Goal: Task Accomplishment & Management: Manage account settings

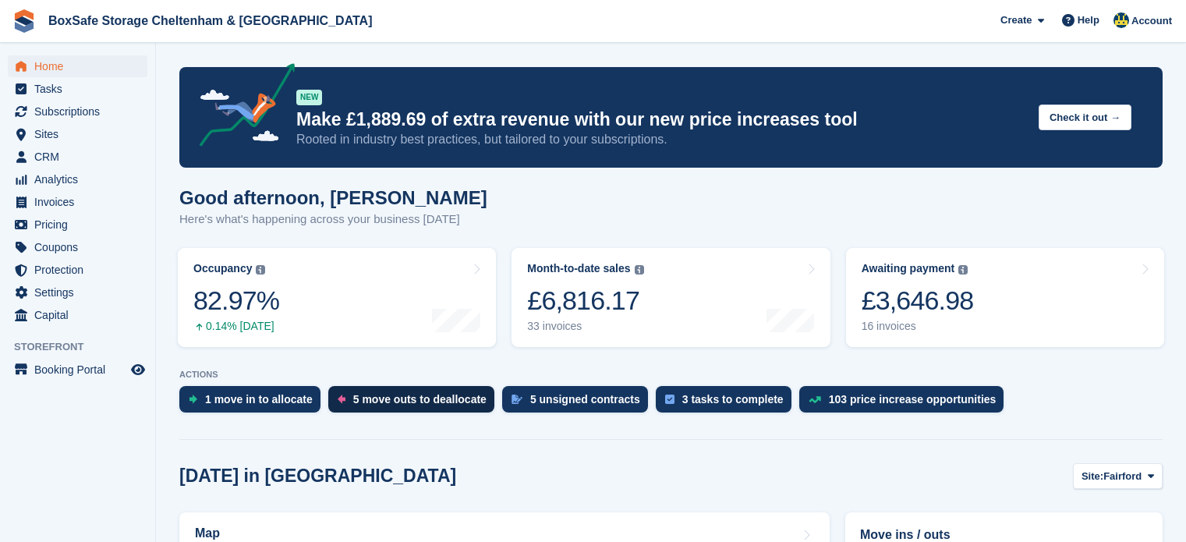
scroll to position [234, 0]
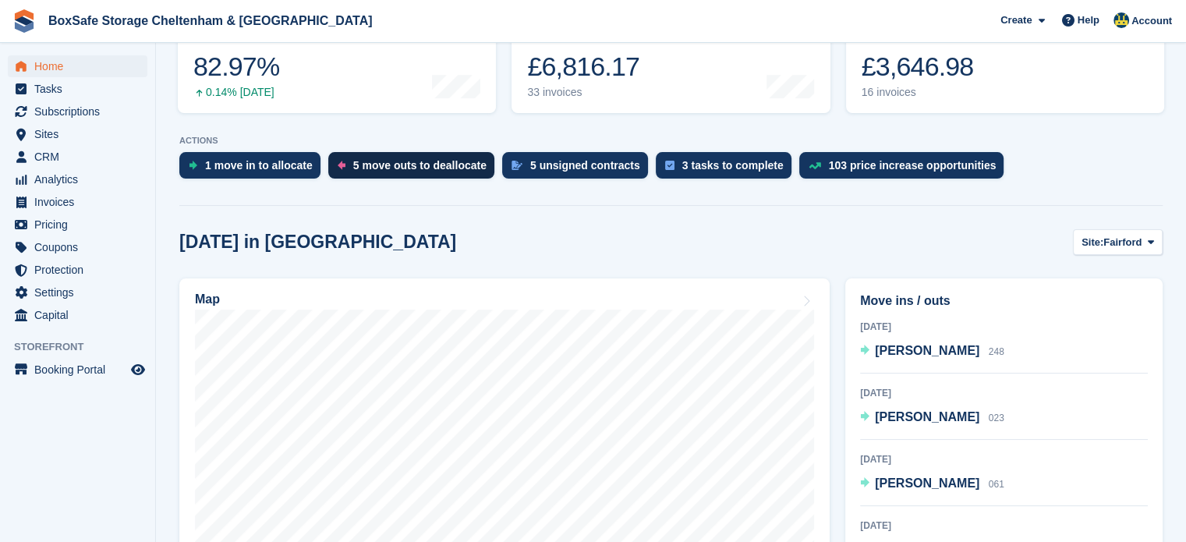
click at [393, 168] on div "5 move outs to deallocate" at bounding box center [419, 165] width 133 height 12
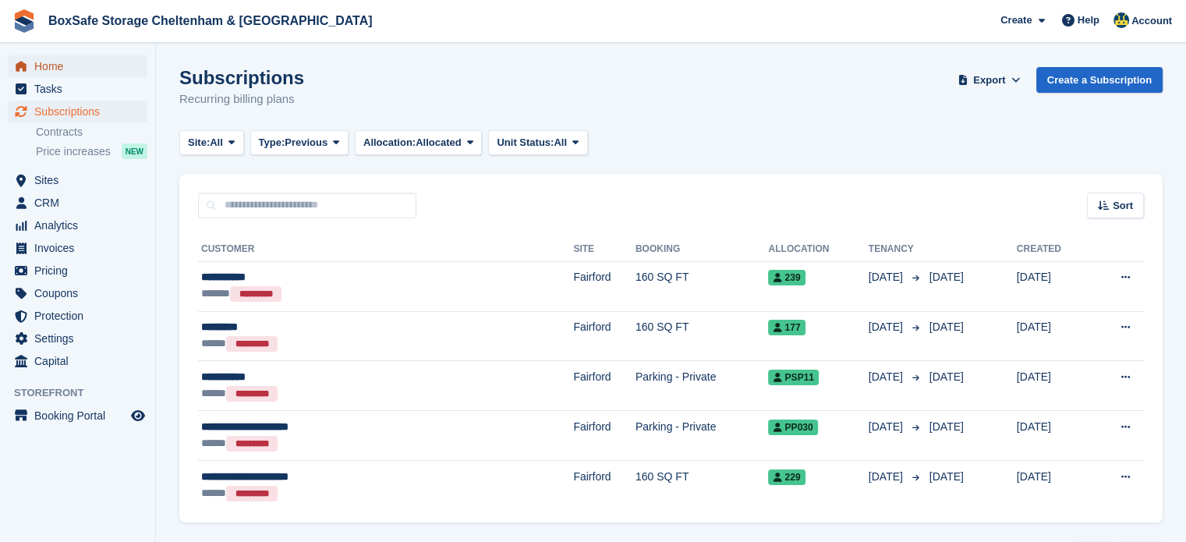
click at [48, 63] on span "Home" at bounding box center [81, 66] width 94 height 22
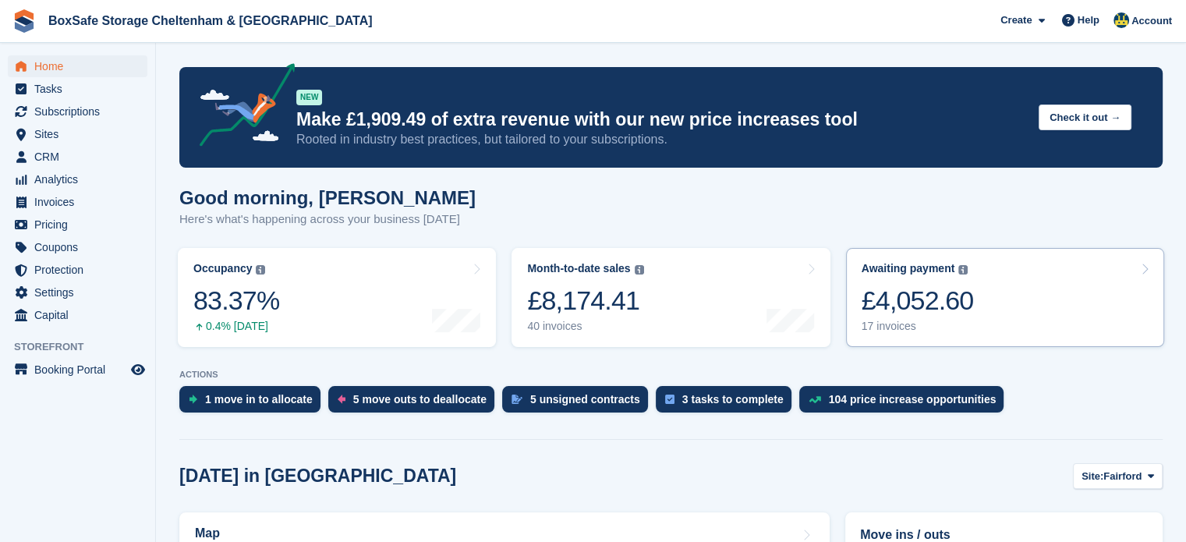
click at [939, 299] on div "£4,052.60" at bounding box center [918, 301] width 112 height 32
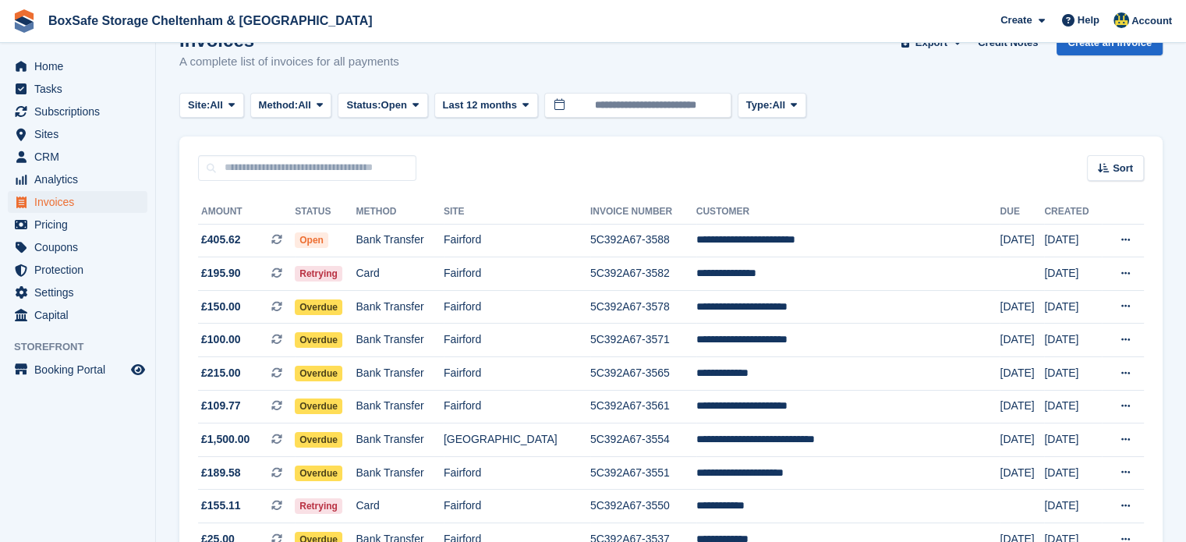
scroll to position [37, 0]
click at [80, 78] on span "Tasks" at bounding box center [81, 89] width 94 height 22
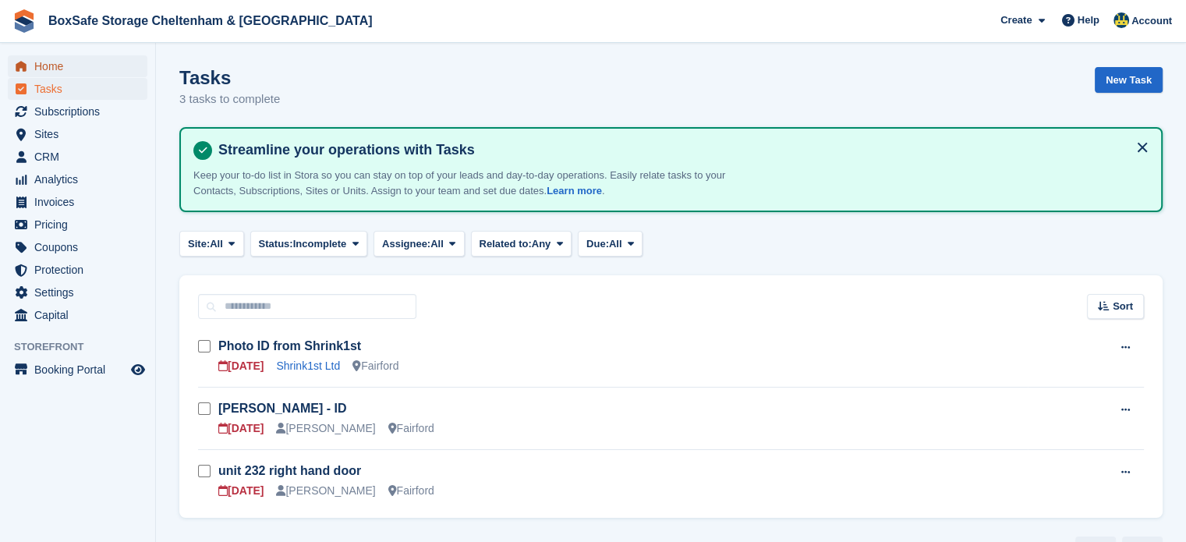
drag, startPoint x: 80, startPoint y: 77, endPoint x: 74, endPoint y: 58, distance: 19.7
click at [74, 58] on span "Home" at bounding box center [81, 66] width 94 height 22
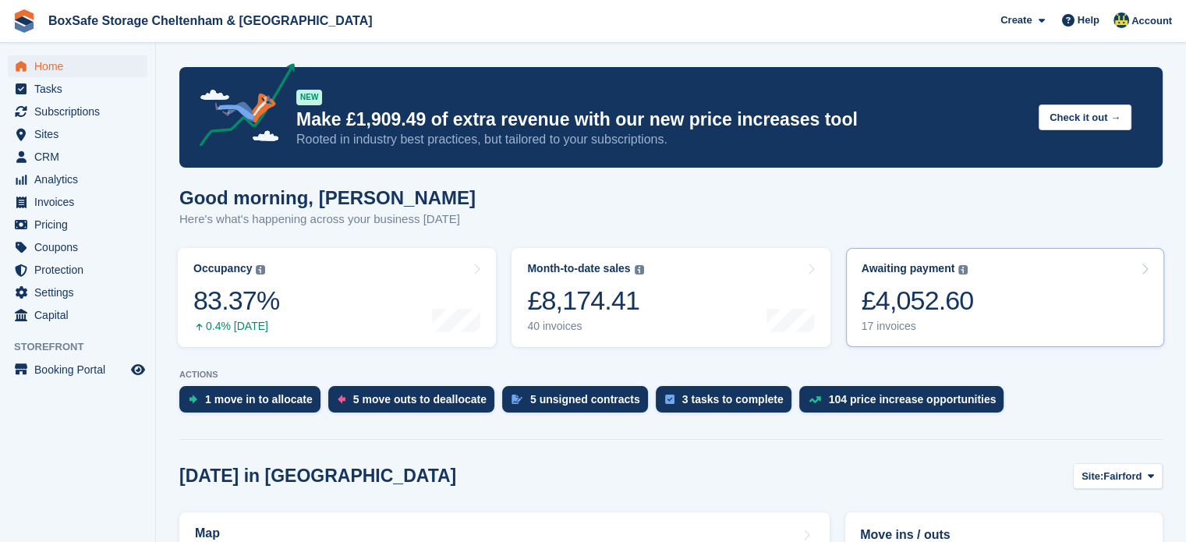
click at [986, 296] on link "Awaiting payment The total outstanding balance on all open invoices. £4,052.60 …" at bounding box center [1005, 297] width 318 height 99
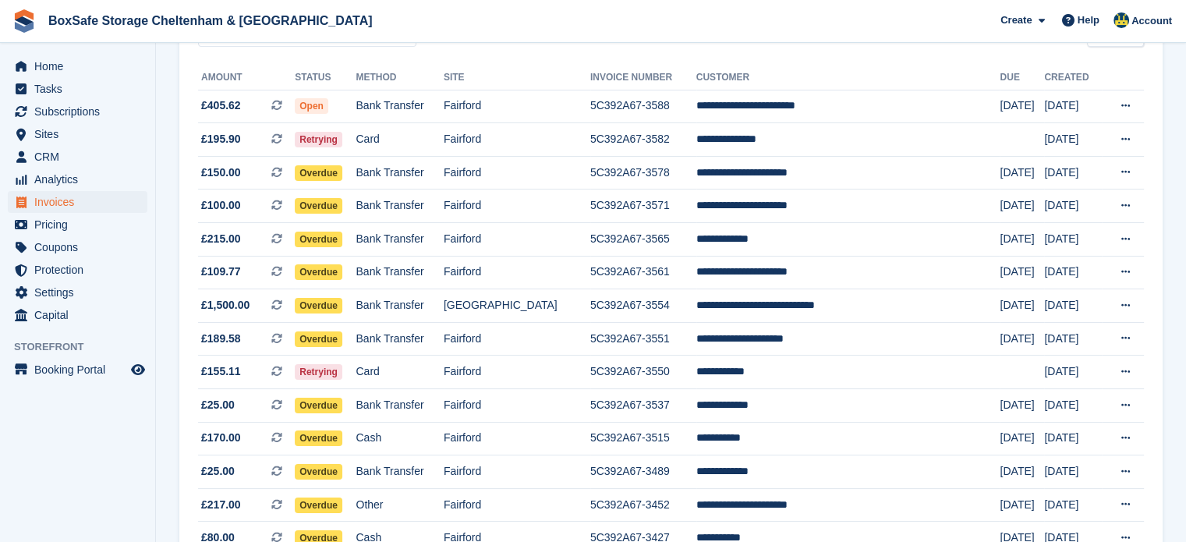
scroll to position [120, 0]
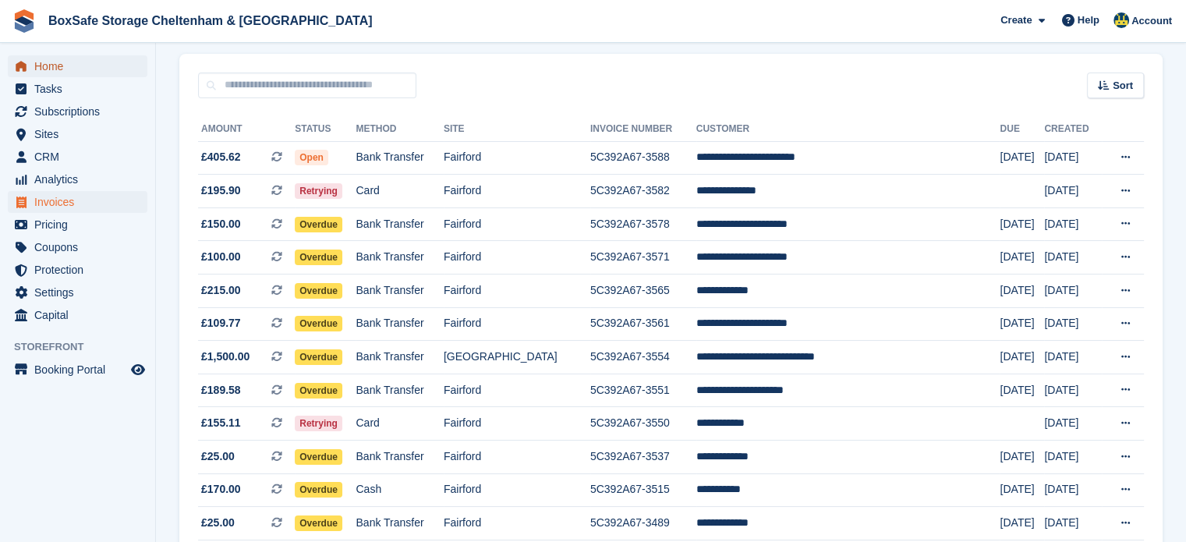
click at [100, 71] on span "Home" at bounding box center [81, 66] width 94 height 22
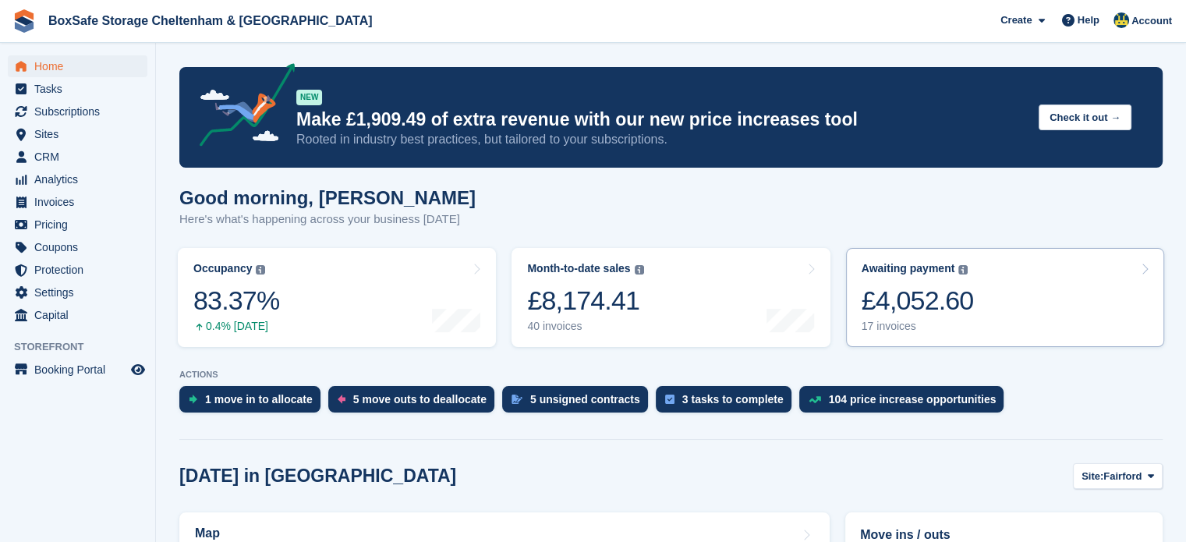
click at [1009, 324] on link "Awaiting payment The total outstanding balance on all open invoices. £4,052.60 …" at bounding box center [1005, 297] width 318 height 99
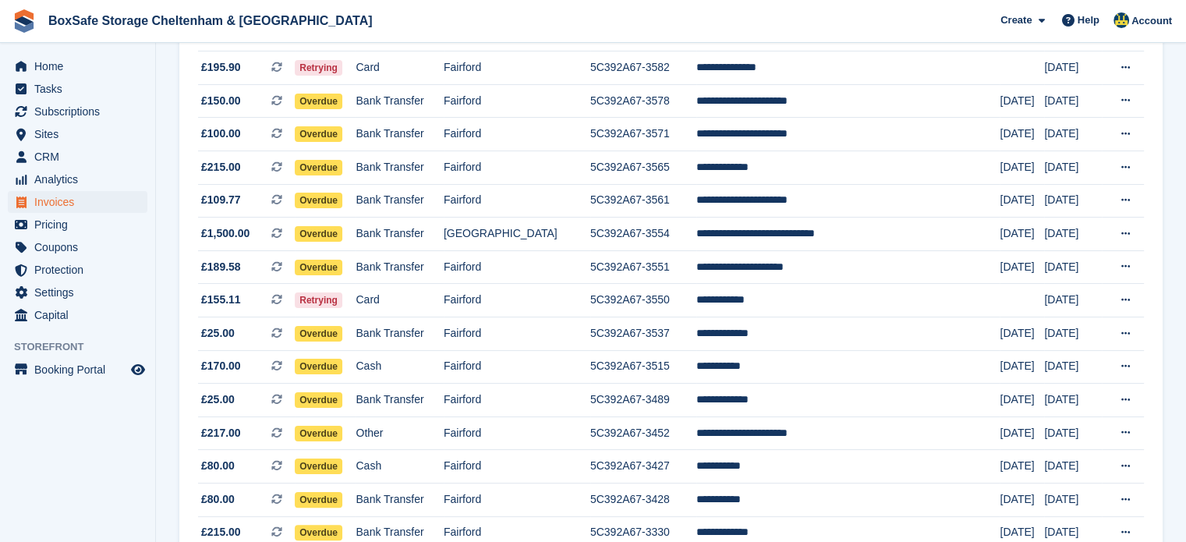
scroll to position [185, 0]
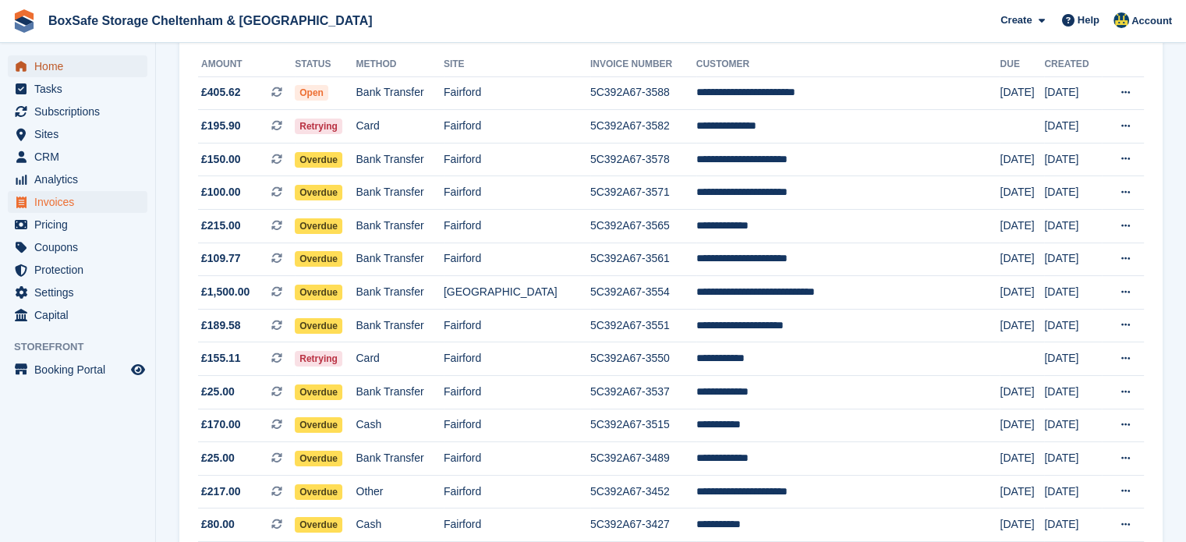
click at [55, 68] on span "Home" at bounding box center [81, 66] width 94 height 22
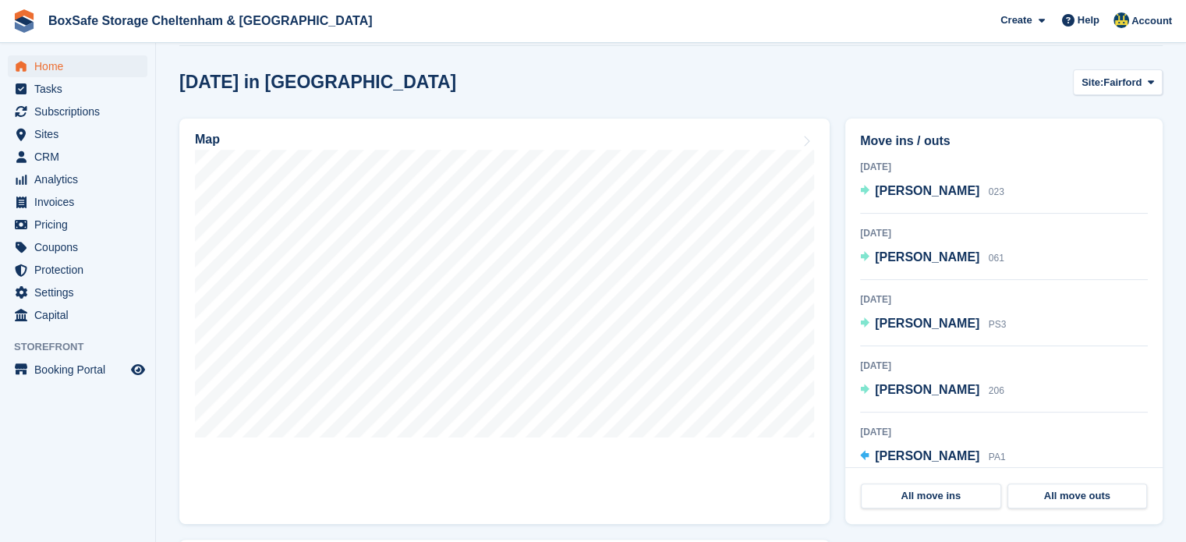
scroll to position [409, 0]
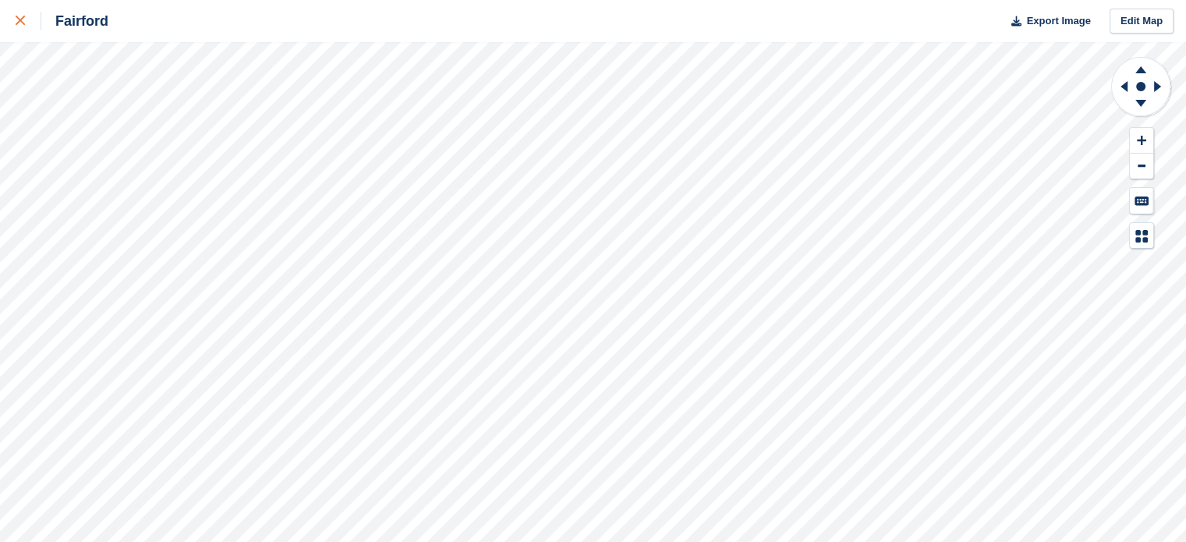
click at [31, 10] on link at bounding box center [20, 21] width 41 height 42
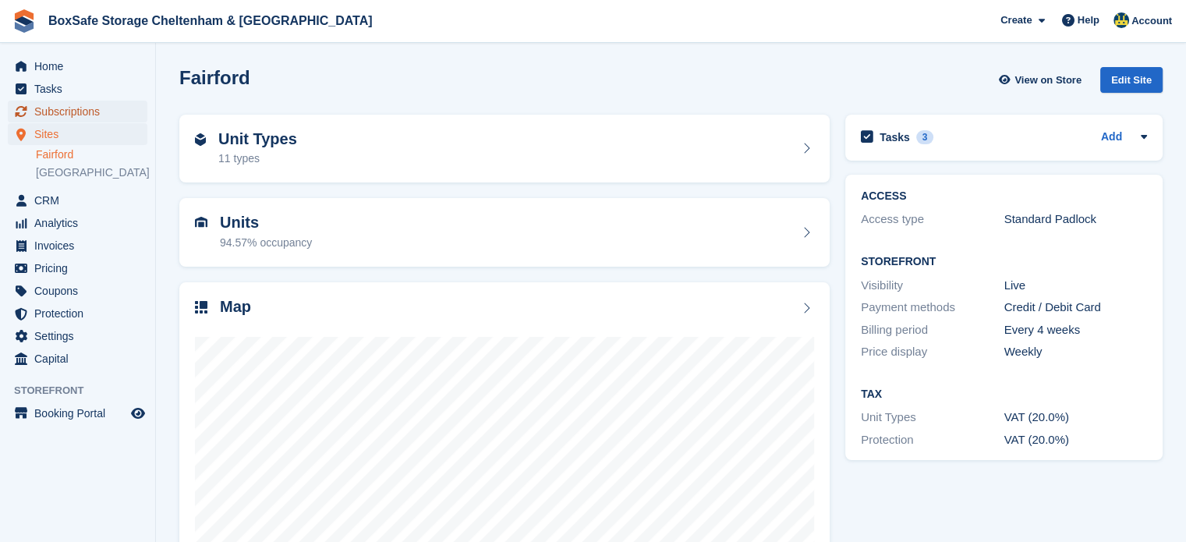
click at [83, 112] on span "Subscriptions" at bounding box center [81, 112] width 94 height 22
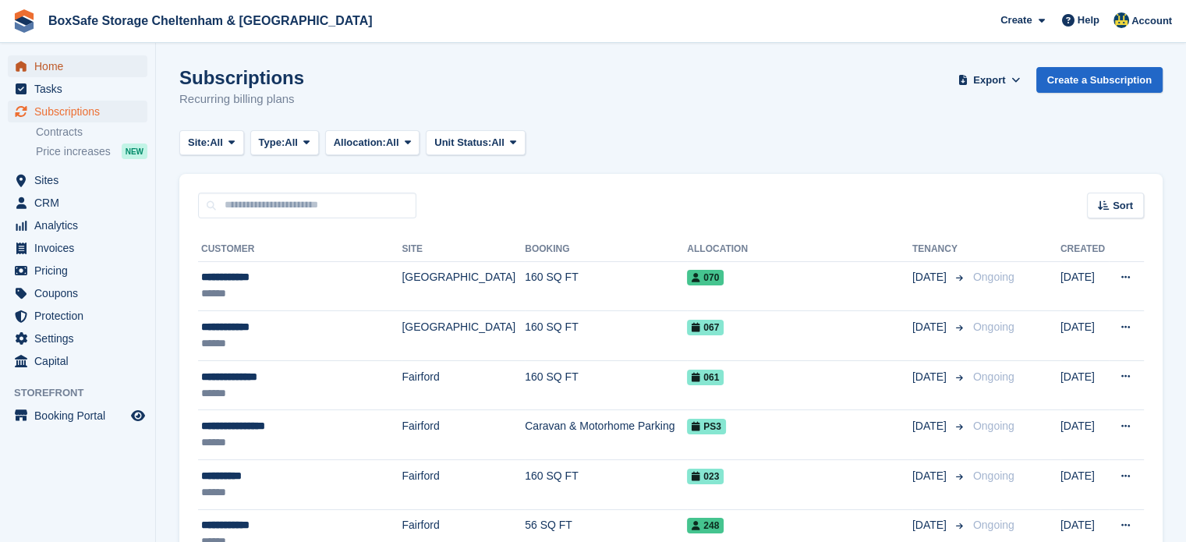
click at [44, 65] on span "Home" at bounding box center [81, 66] width 94 height 22
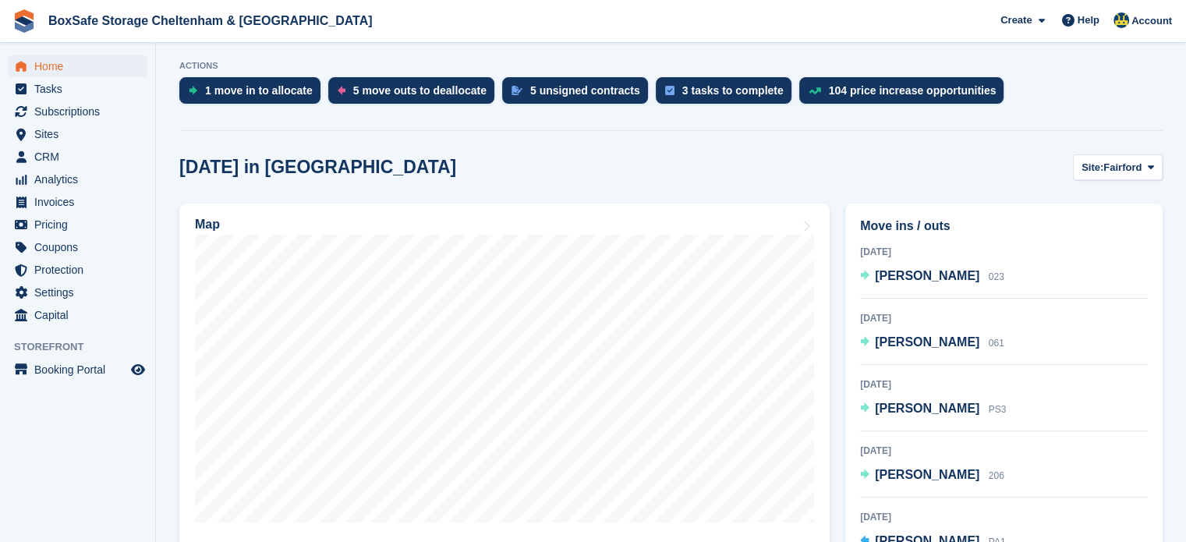
scroll to position [313, 0]
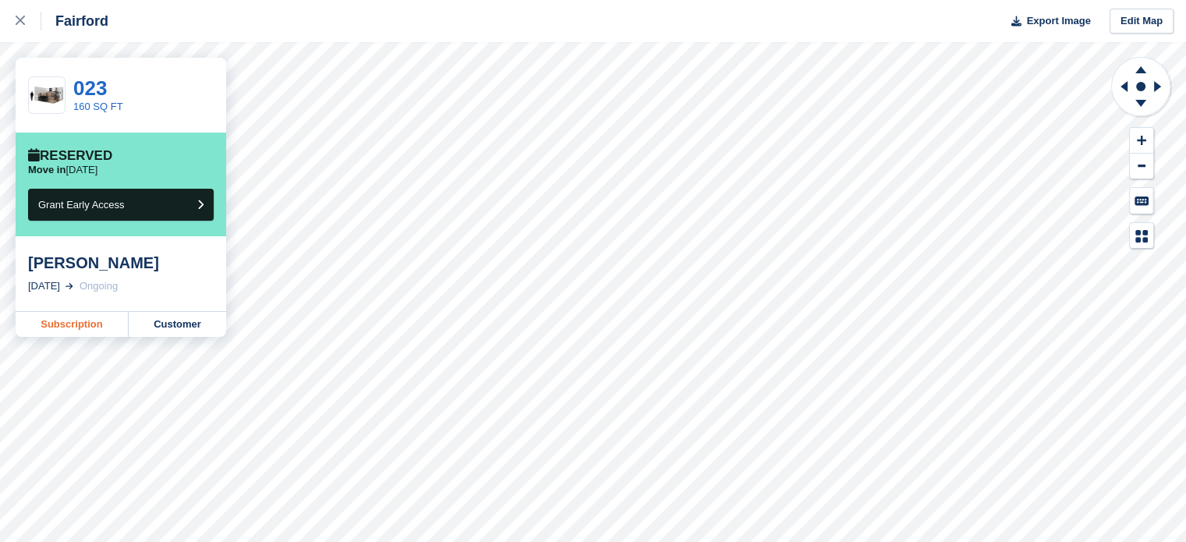
click at [82, 324] on link "Subscription" at bounding box center [72, 324] width 113 height 25
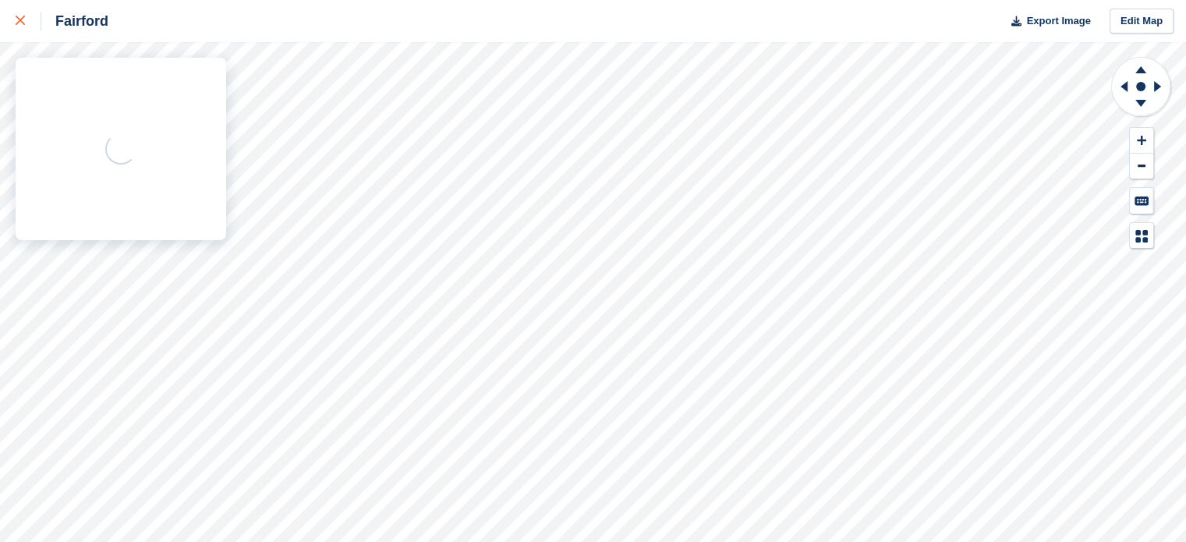
click at [18, 23] on icon at bounding box center [20, 20] width 9 height 9
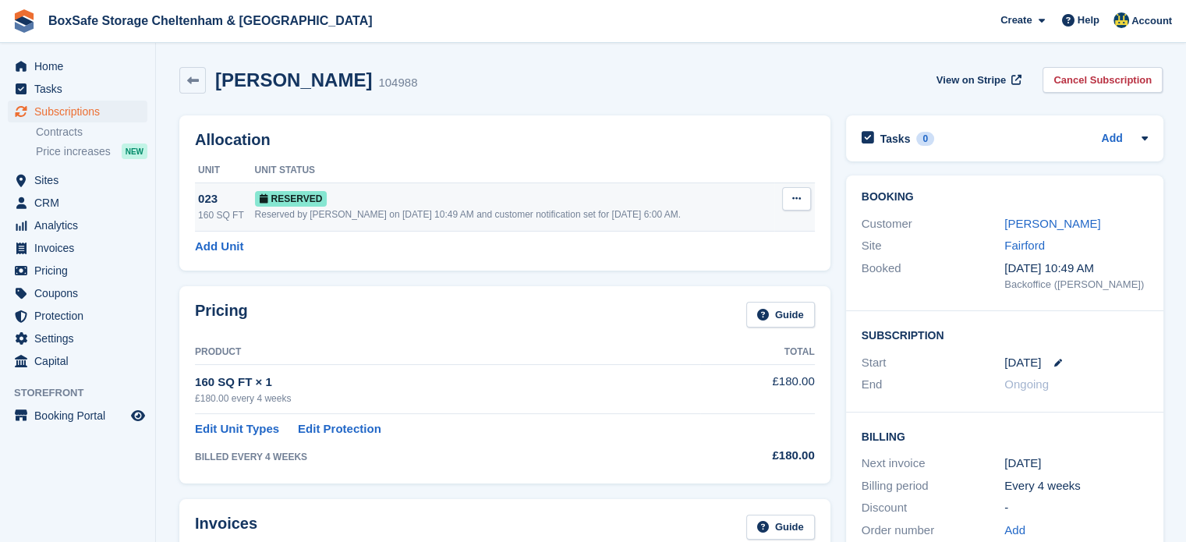
click at [799, 200] on icon at bounding box center [796, 198] width 9 height 10
click at [720, 262] on p "Deallocate" at bounding box center [736, 263] width 136 height 20
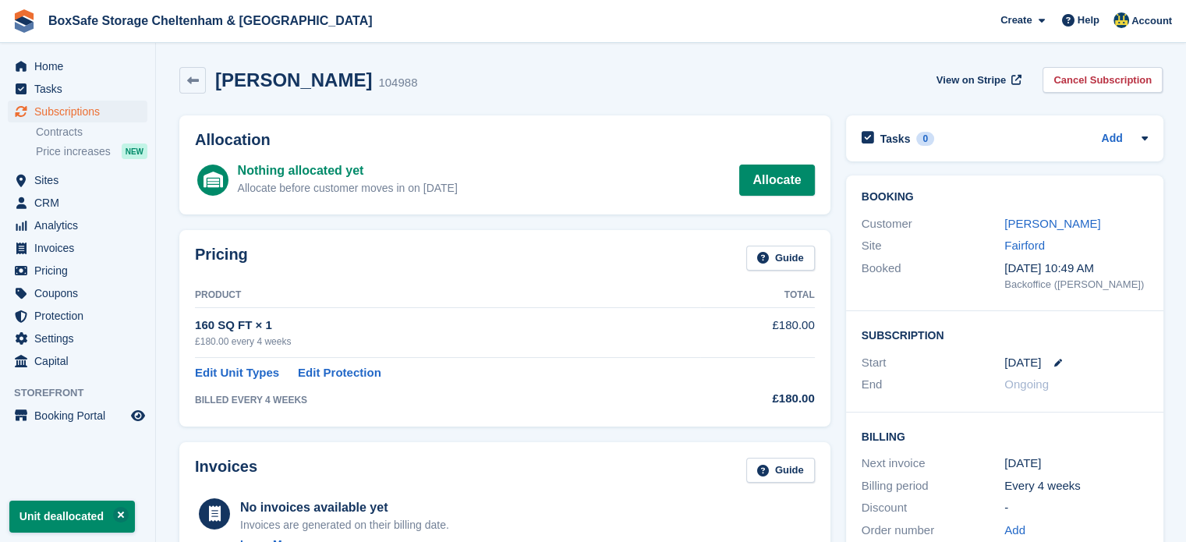
click at [782, 163] on div "Nothing allocated yet Allocate before customer moves in on 5 Sep Allocate" at bounding box center [526, 179] width 577 height 37
click at [763, 200] on div "Allocation Nothing allocated yet Allocate before customer moves in on 5 Sep All…" at bounding box center [504, 164] width 651 height 99
click at [763, 189] on link "Allocate" at bounding box center [776, 180] width 75 height 31
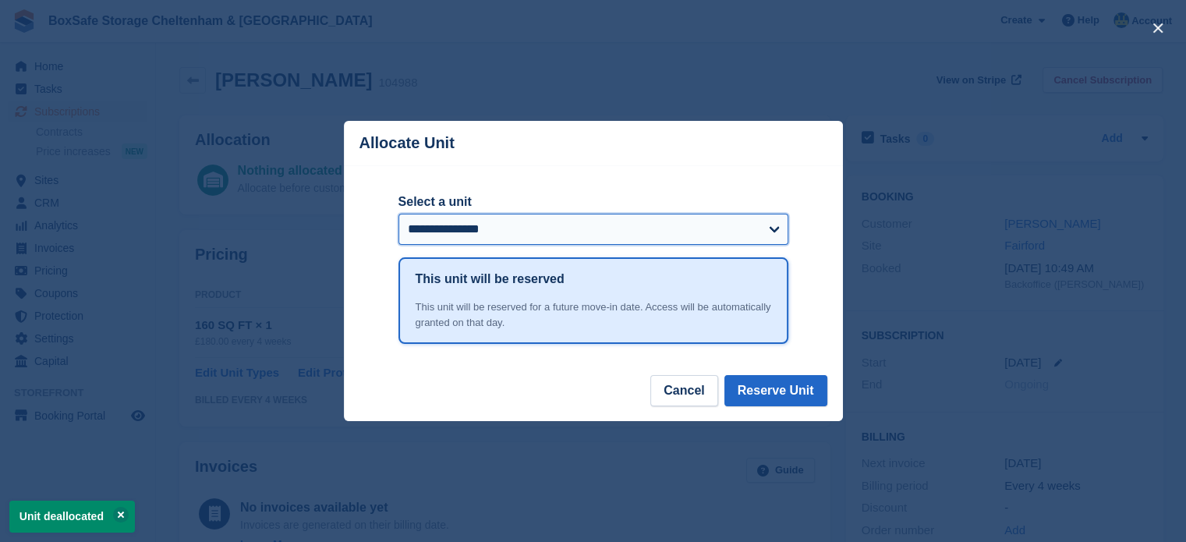
click at [510, 224] on select "**********" at bounding box center [593, 229] width 390 height 31
select select "*****"
click at [398, 215] on select "**********" at bounding box center [593, 229] width 390 height 31
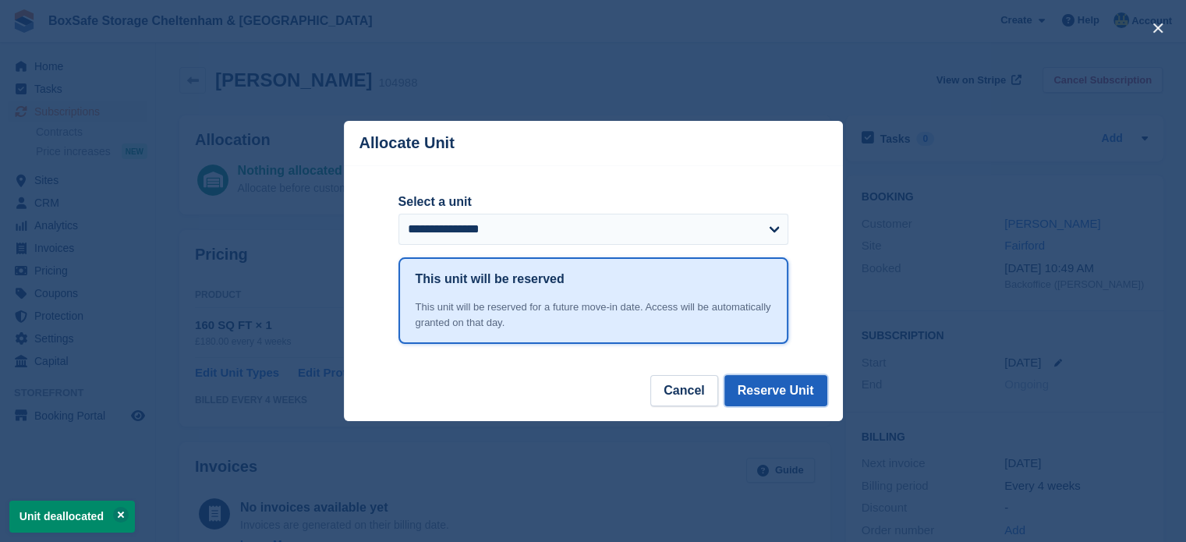
click at [778, 388] on button "Reserve Unit" at bounding box center [775, 390] width 103 height 31
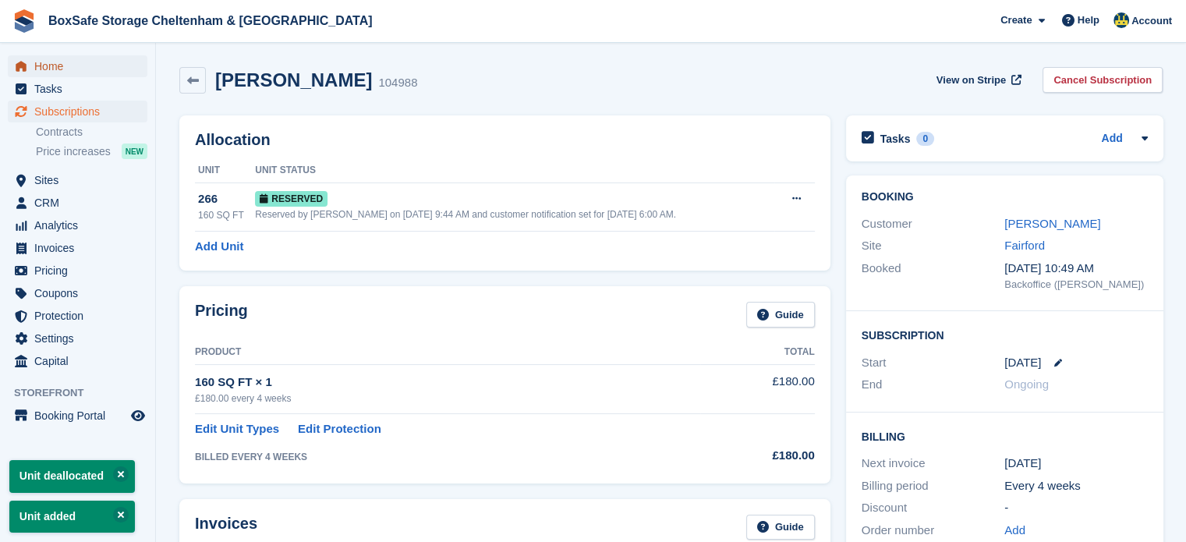
click at [72, 69] on span "Home" at bounding box center [81, 66] width 94 height 22
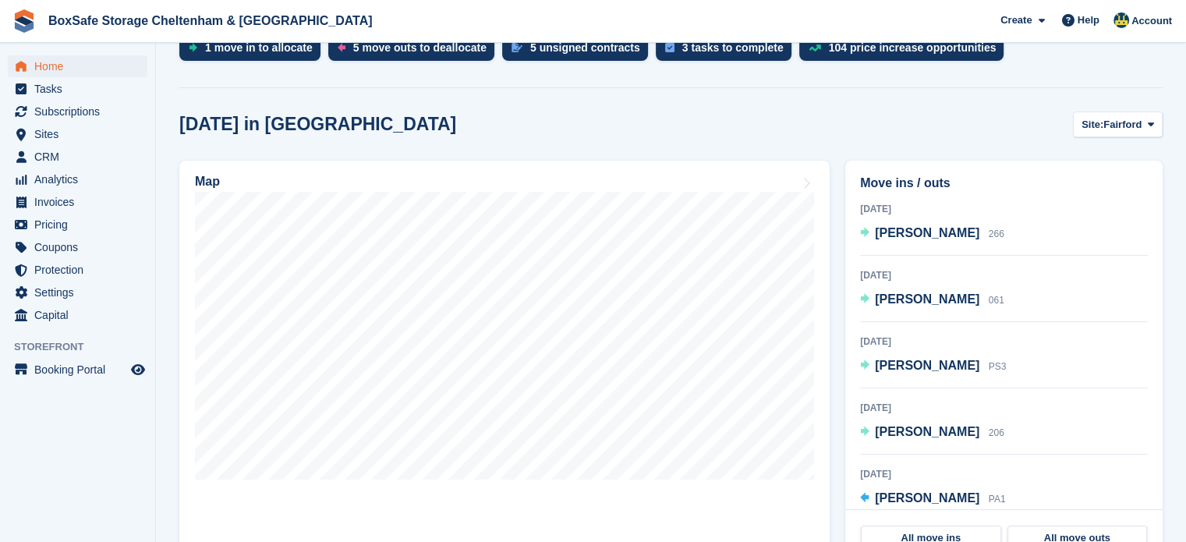
scroll to position [392, 0]
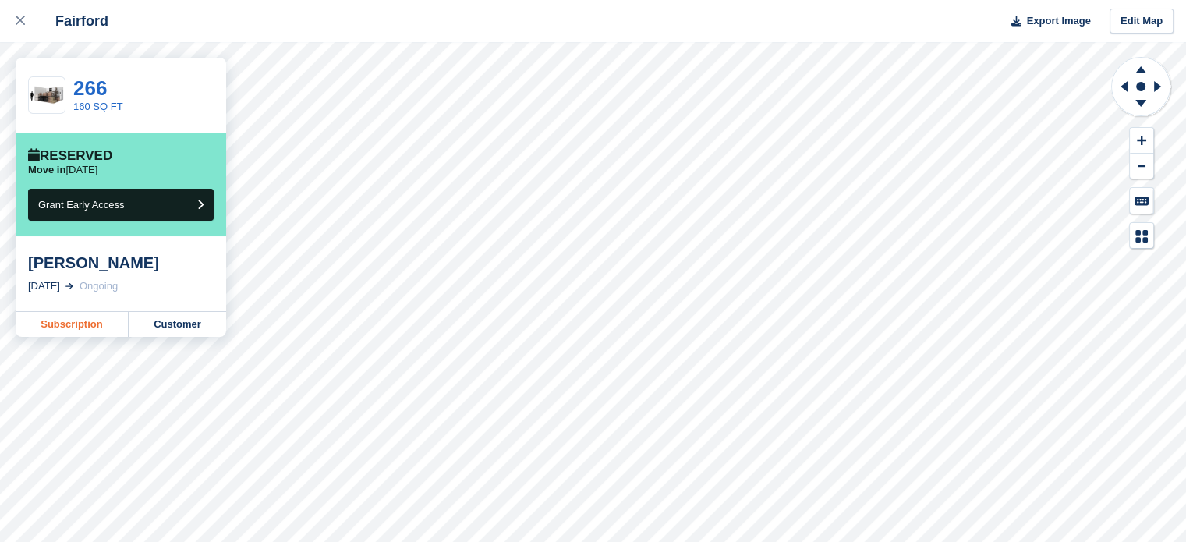
click at [70, 326] on link "Subscription" at bounding box center [72, 324] width 113 height 25
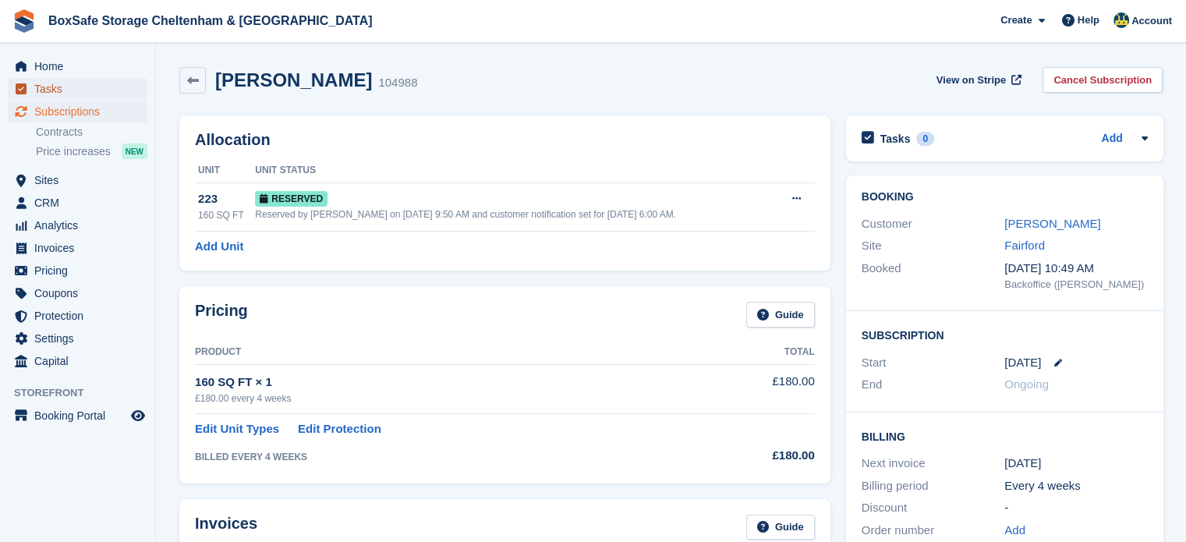
click at [78, 99] on span "Tasks" at bounding box center [81, 89] width 94 height 22
click at [89, 115] on span "Subscriptions" at bounding box center [81, 112] width 94 height 22
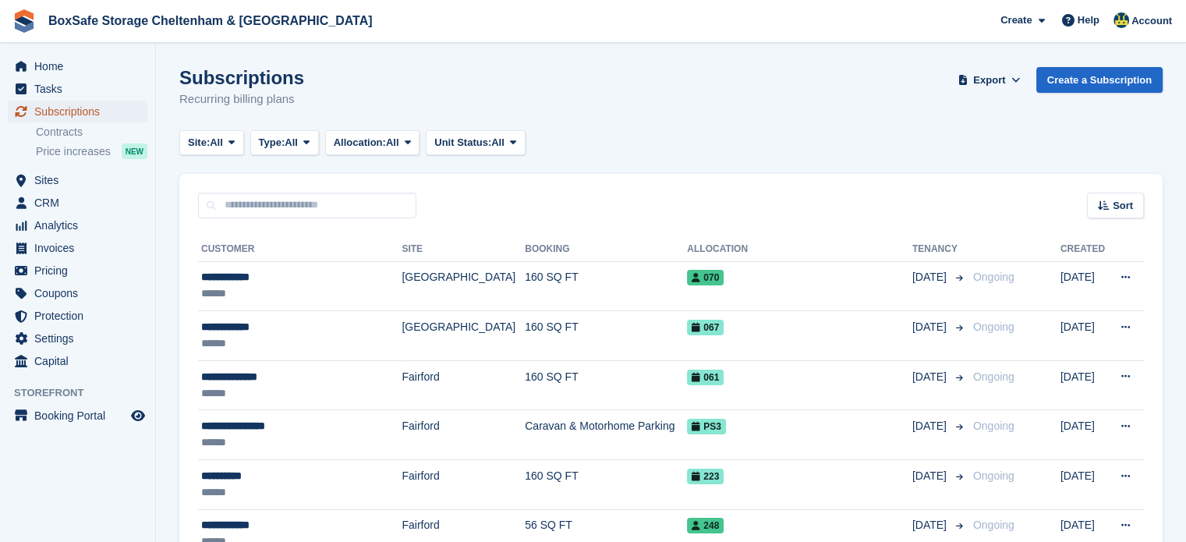
click at [83, 107] on span "Subscriptions" at bounding box center [81, 112] width 94 height 22
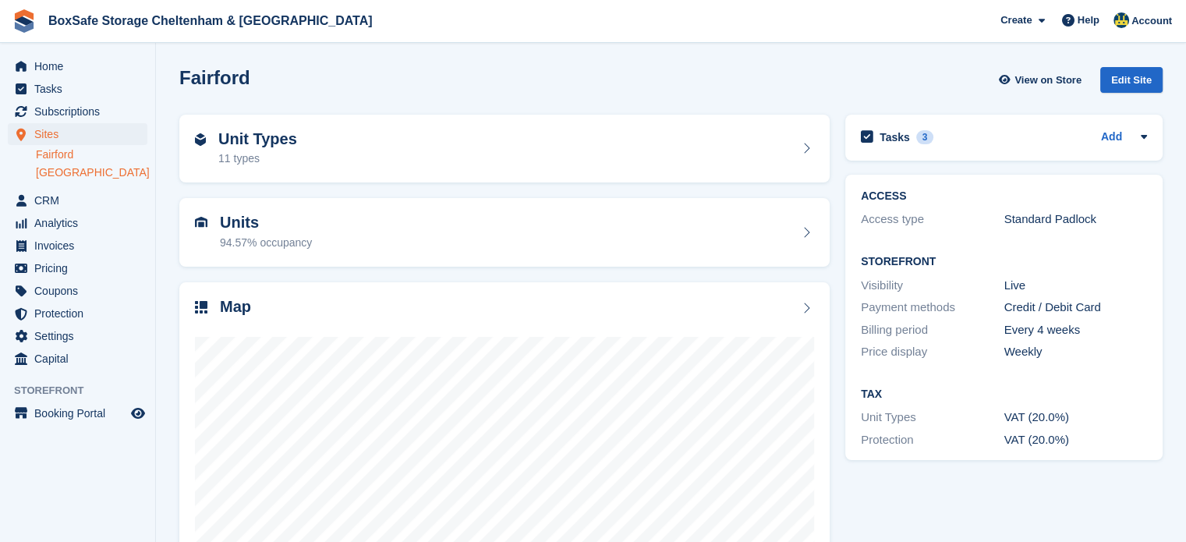
click at [80, 174] on link "[GEOGRAPHIC_DATA]" at bounding box center [92, 172] width 112 height 15
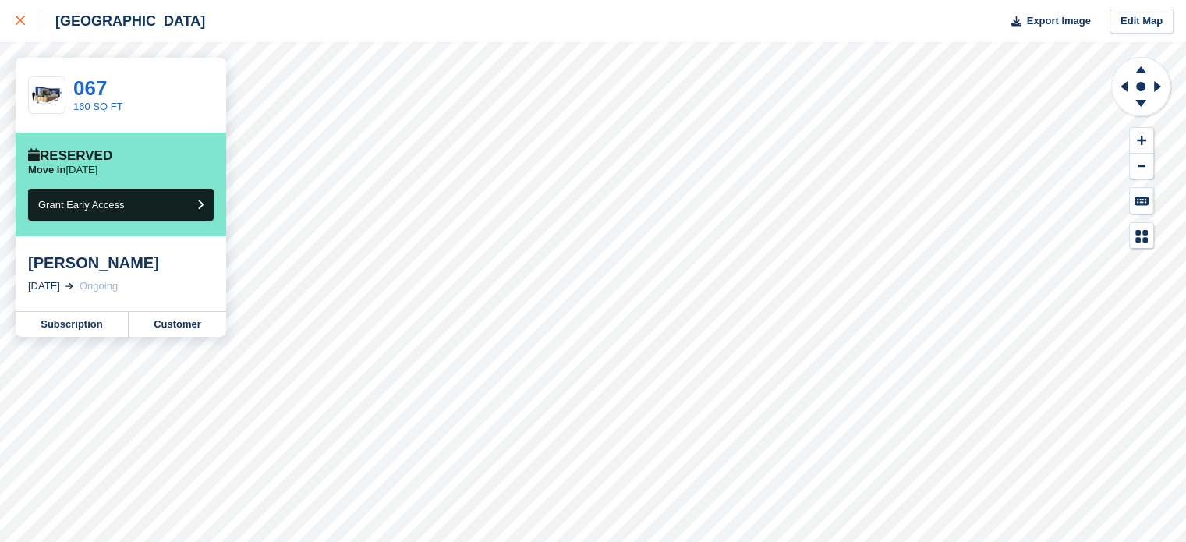
click at [29, 24] on div at bounding box center [29, 21] width 26 height 19
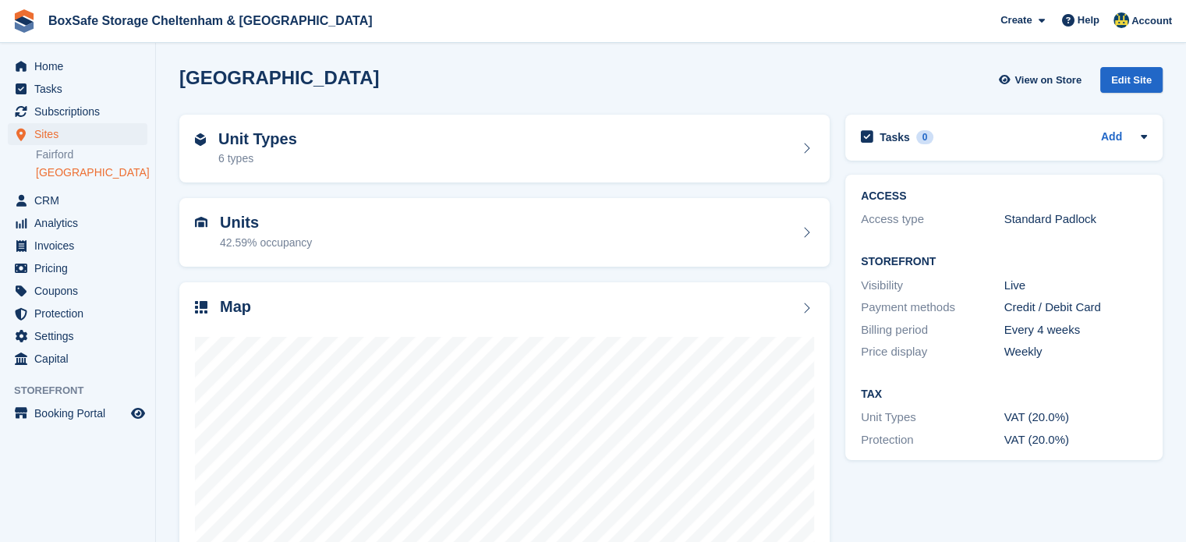
scroll to position [122, 0]
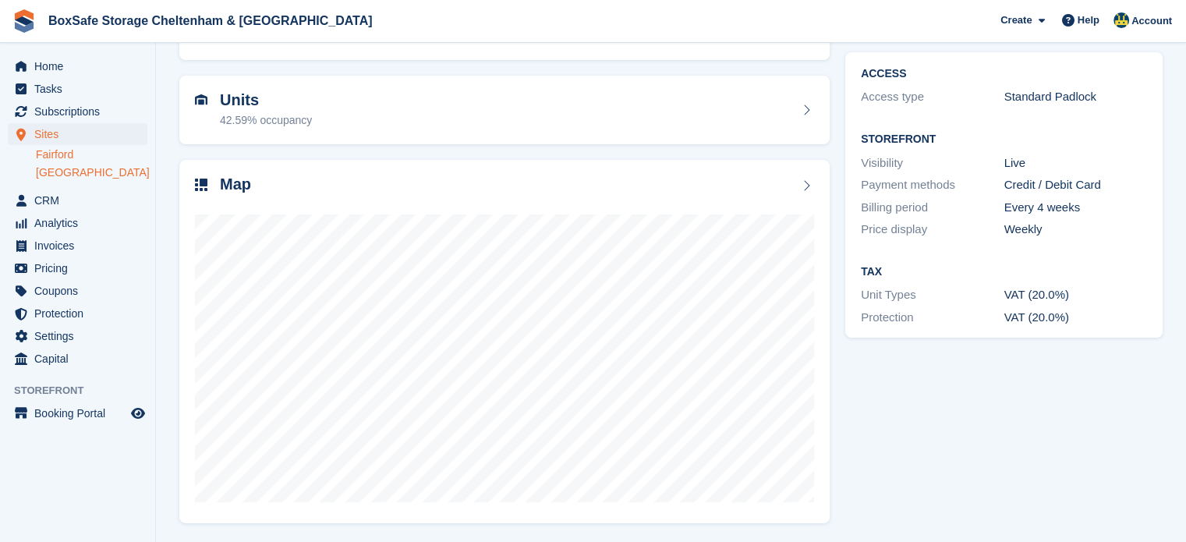
click at [76, 154] on link "Fairford" at bounding box center [92, 154] width 112 height 15
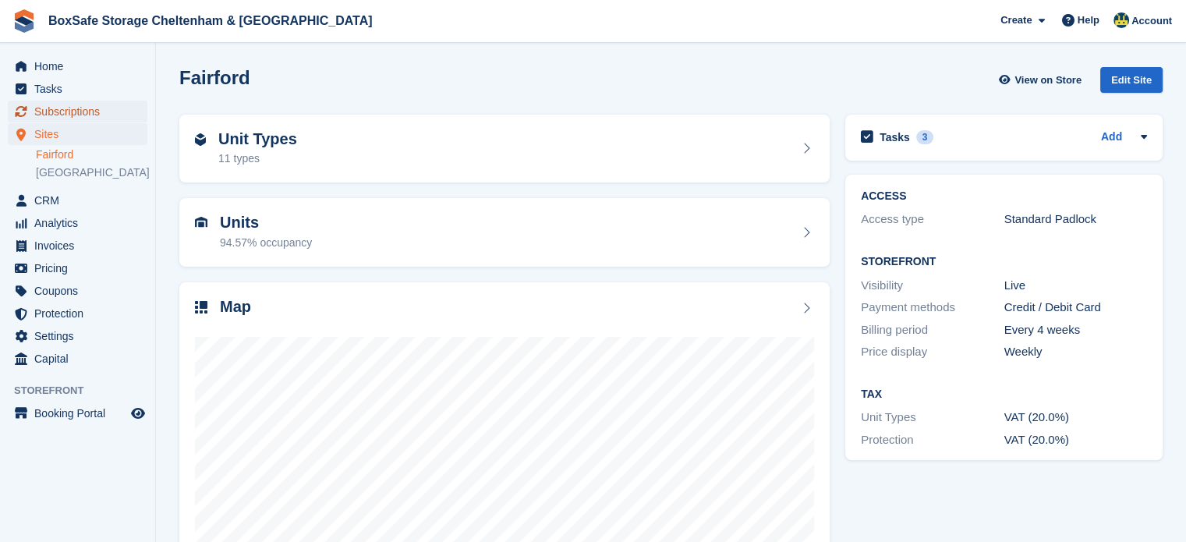
click at [86, 117] on span "Subscriptions" at bounding box center [81, 112] width 94 height 22
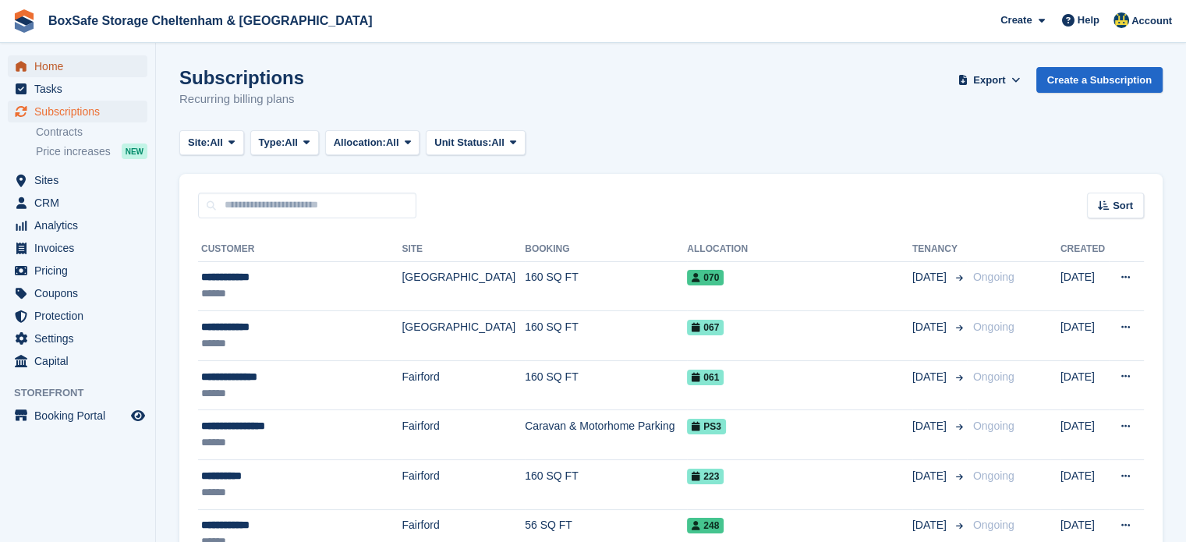
click at [62, 62] on span "Home" at bounding box center [81, 66] width 94 height 22
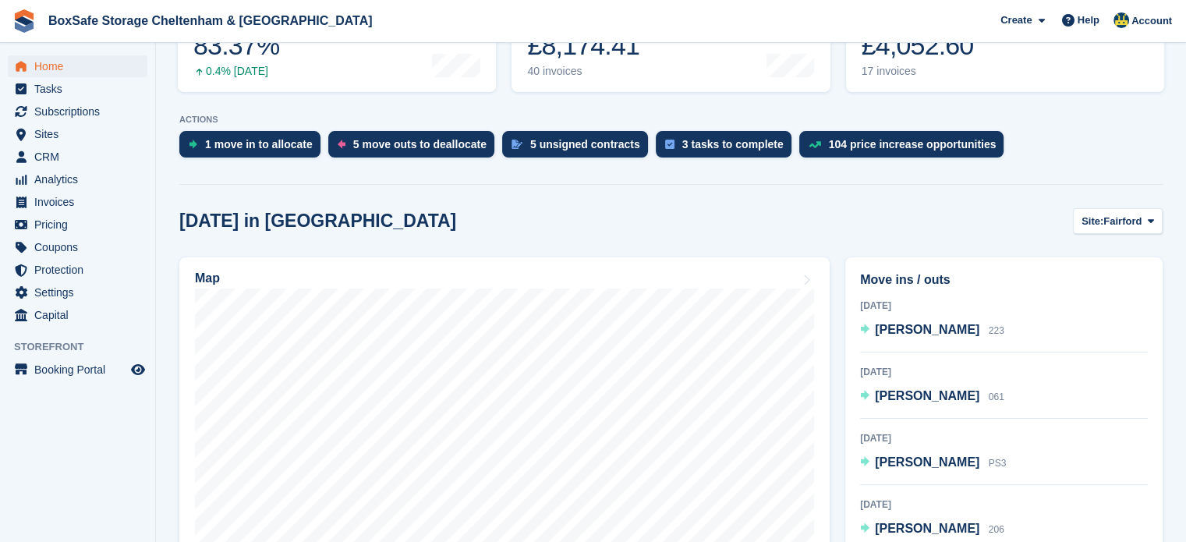
scroll to position [263, 0]
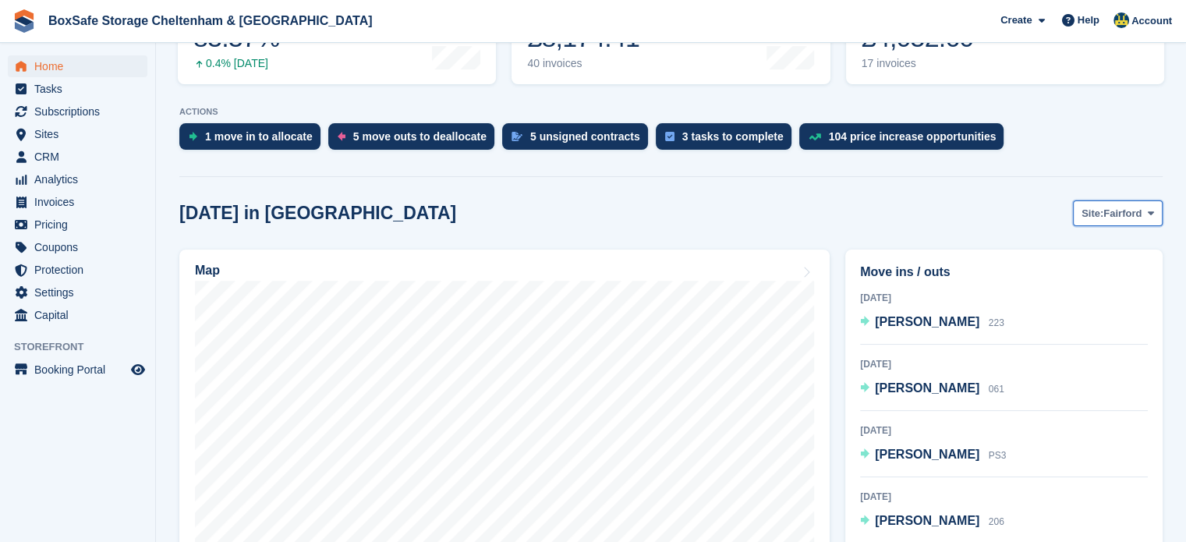
click at [1131, 223] on button "Site: [GEOGRAPHIC_DATA]" at bounding box center [1118, 213] width 90 height 26
